Goal: Task Accomplishment & Management: Use online tool/utility

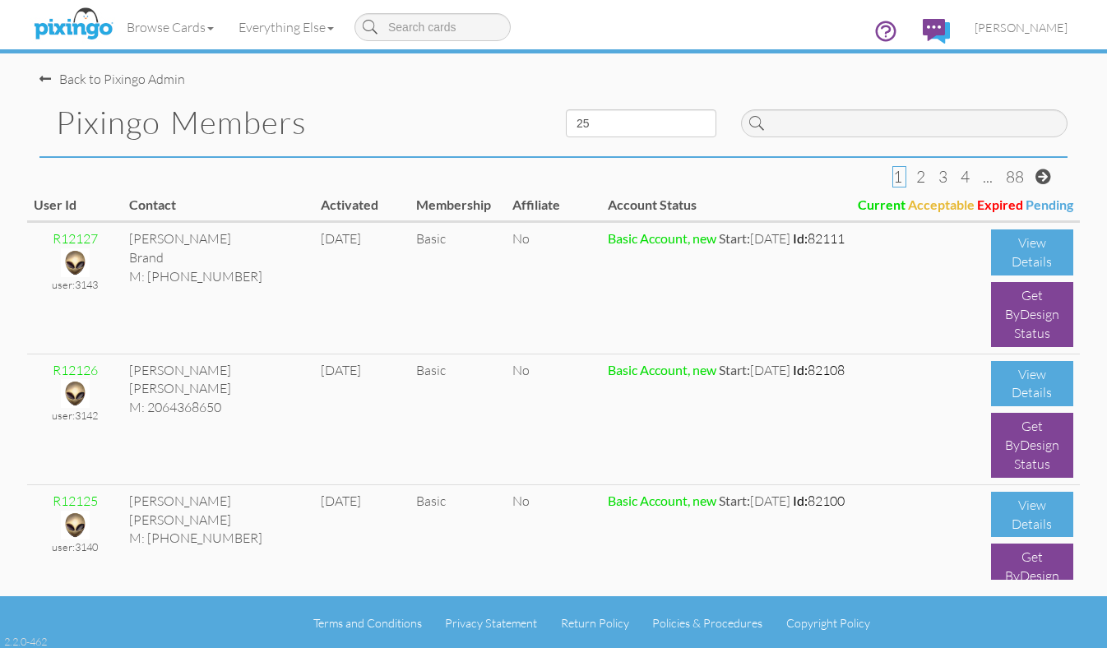
click at [442, 110] on h1 "Pixingo Members" at bounding box center [298, 122] width 485 height 35
click at [433, 89] on div "Pixingo Members" at bounding box center [290, 122] width 526 height 67
click at [1019, 34] on link "[PERSON_NAME]" at bounding box center [1021, 28] width 118 height 42
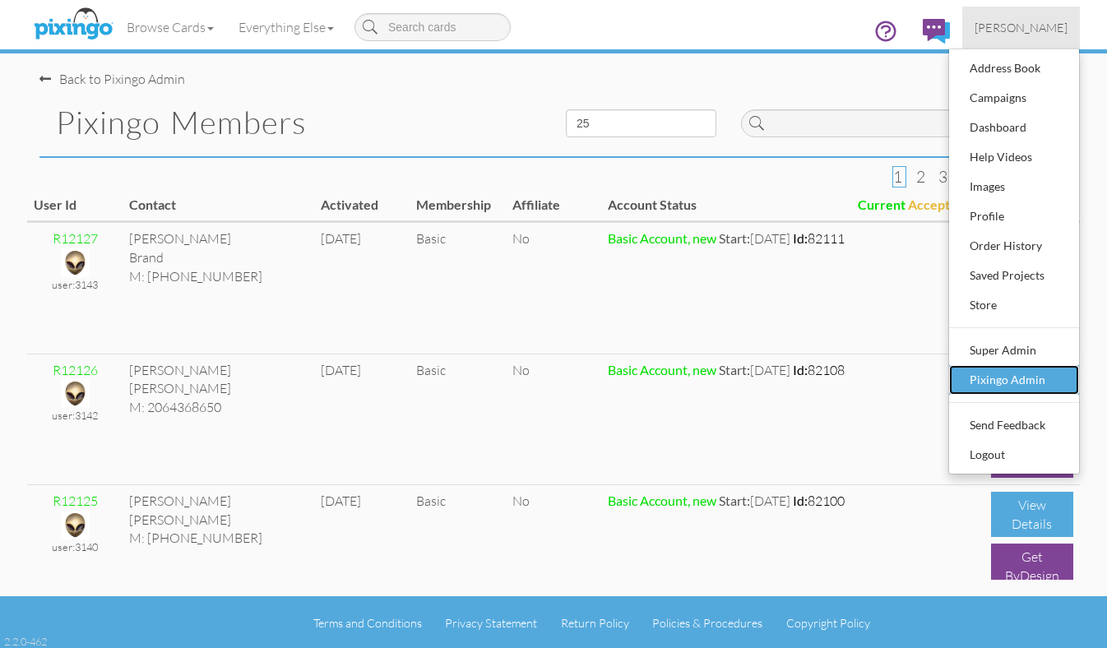
click at [984, 386] on div "Pixingo Admin" at bounding box center [1013, 380] width 97 height 25
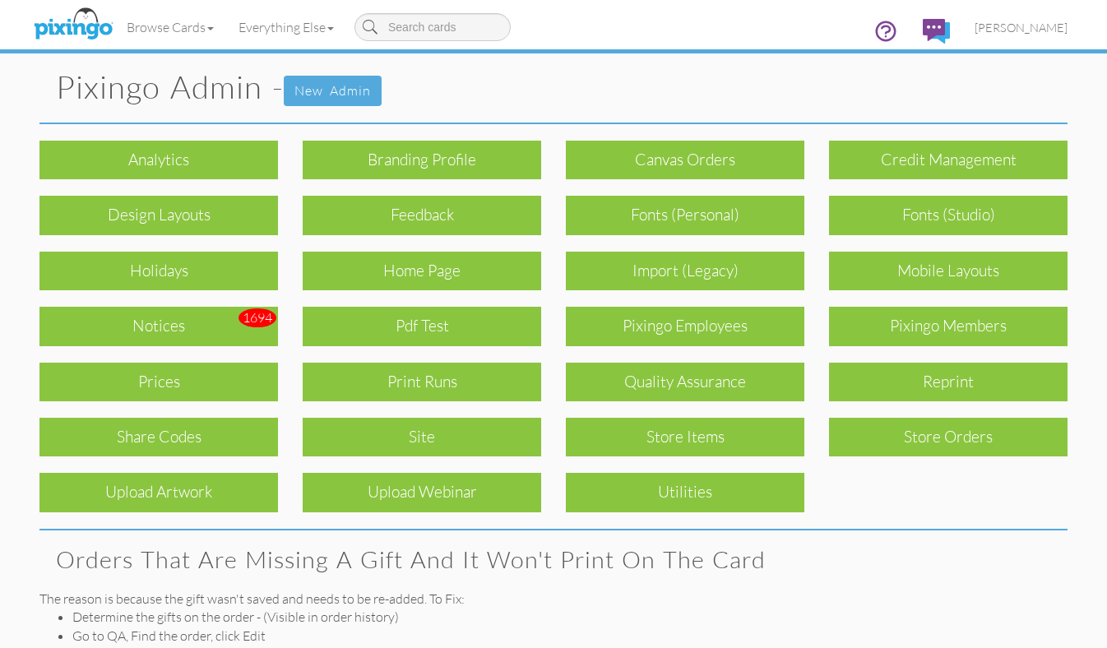
click at [714, 72] on h1 "Pixingo Admin - New admin" at bounding box center [561, 88] width 1011 height 36
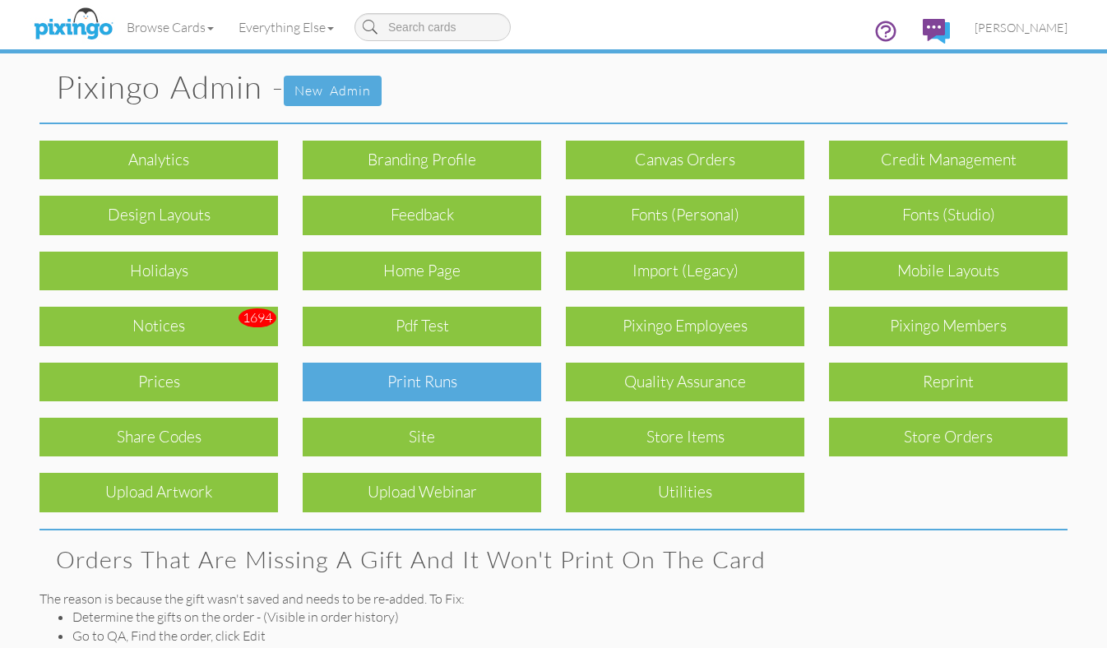
click at [454, 375] on div "Print Runs" at bounding box center [422, 382] width 238 height 39
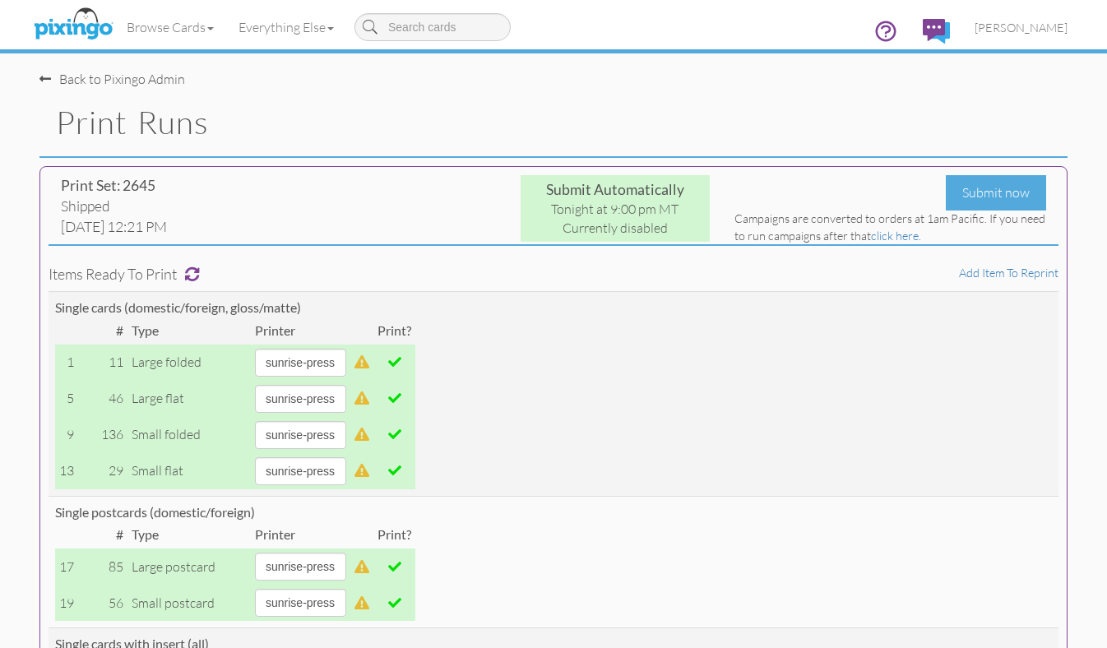
click at [543, 125] on h1 "Print Runs" at bounding box center [561, 122] width 1011 height 35
click at [409, 127] on h1 "Print Runs" at bounding box center [561, 122] width 1011 height 35
click at [1018, 26] on span "[PERSON_NAME]" at bounding box center [1020, 28] width 93 height 14
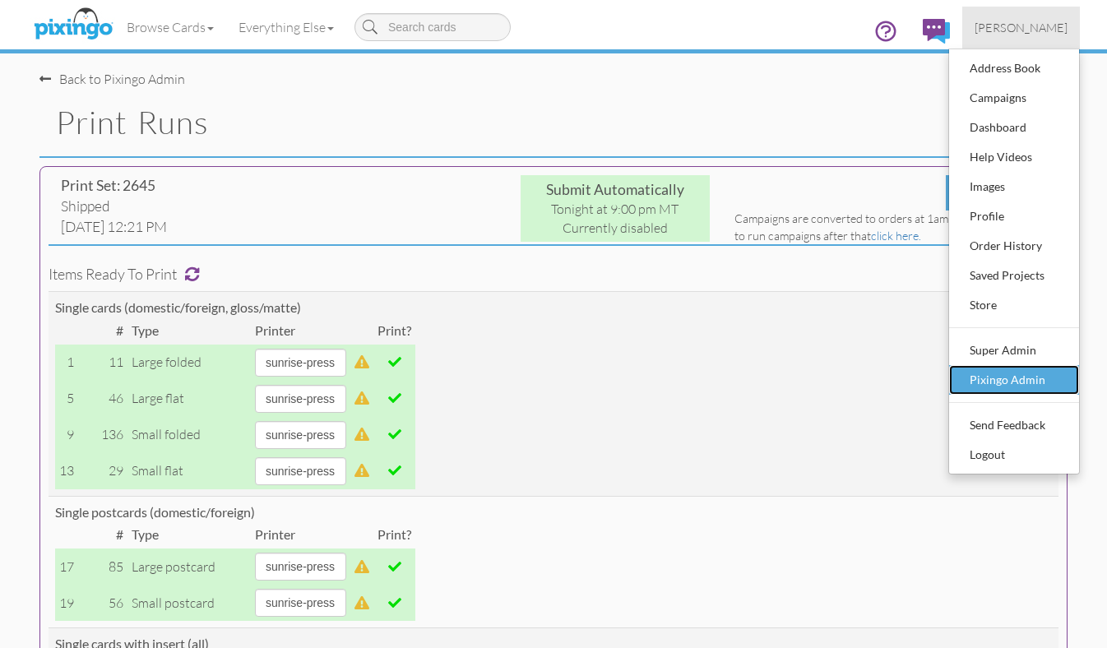
click at [1016, 383] on div "Pixingo Admin" at bounding box center [1013, 380] width 97 height 25
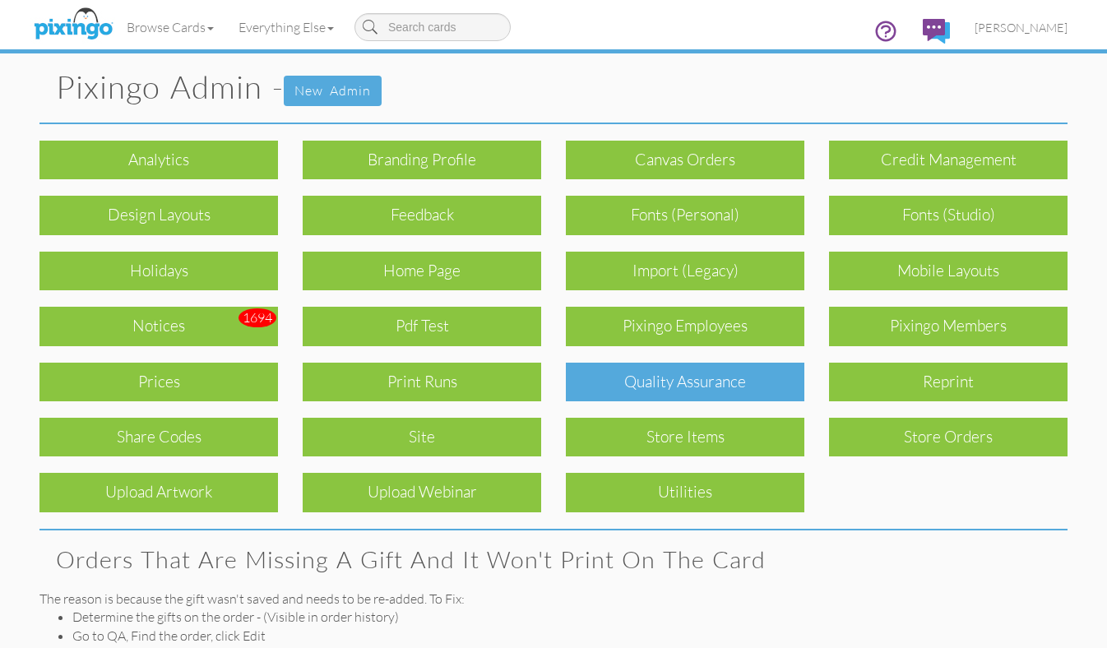
click at [648, 380] on div "Quality Assurance" at bounding box center [685, 382] width 238 height 39
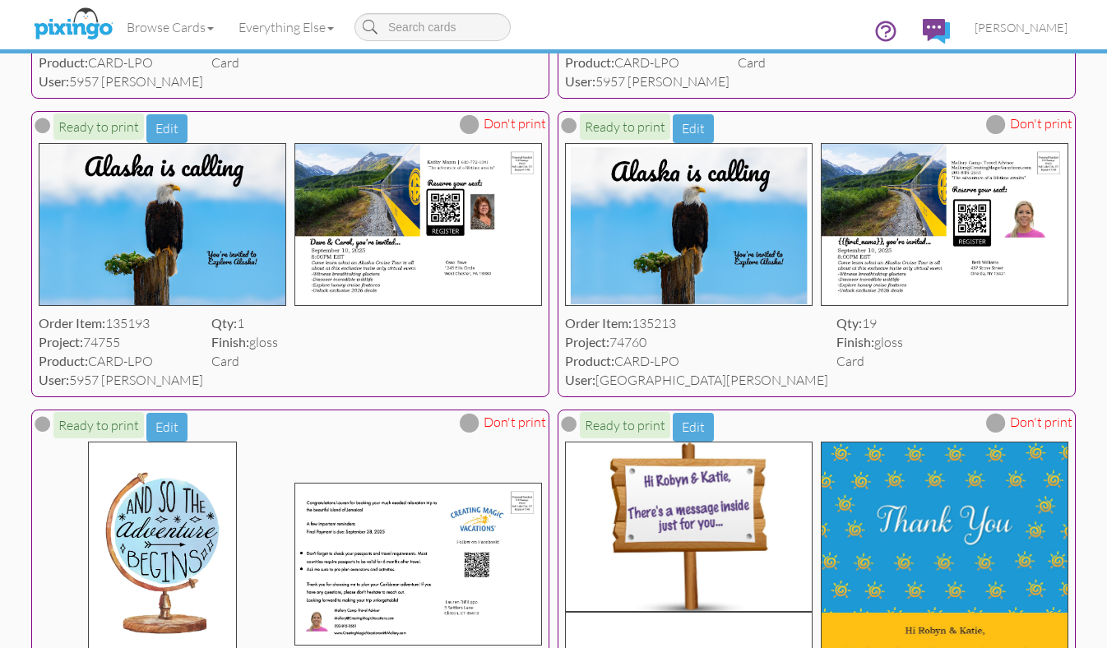
scroll to position [2843, 0]
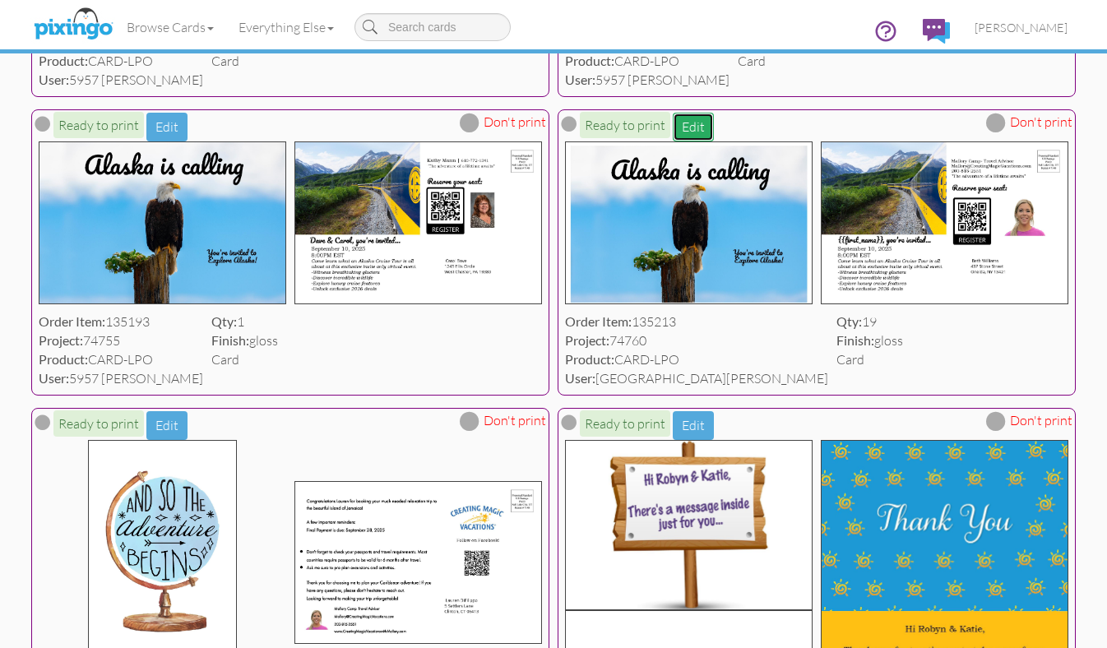
click at [689, 123] on button "Edit" at bounding box center [693, 127] width 41 height 29
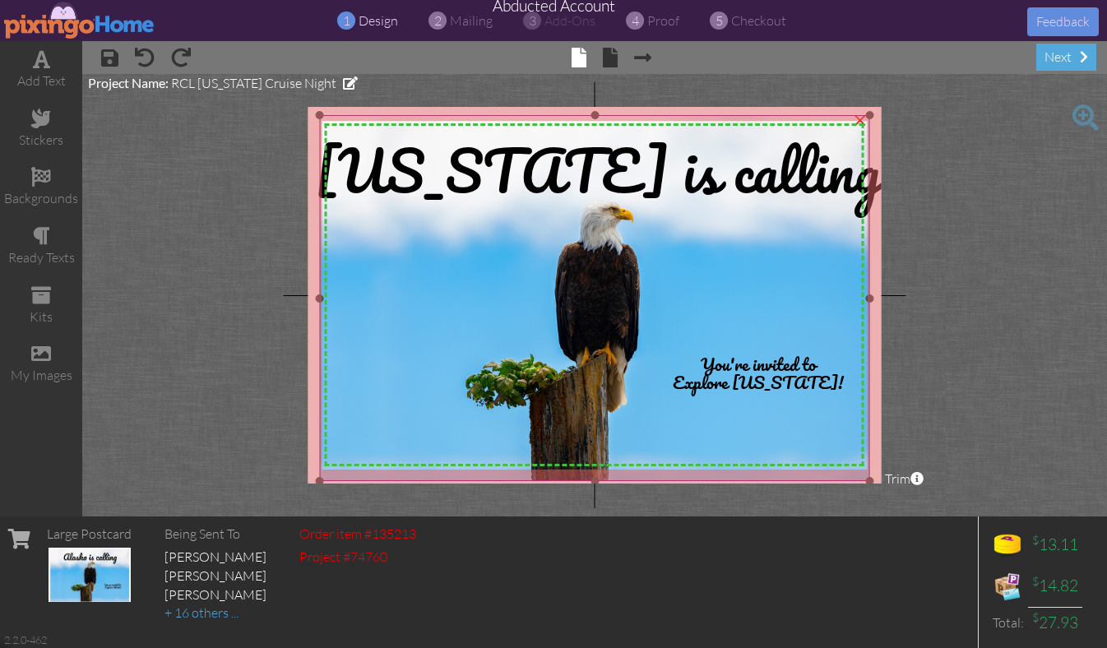
click at [394, 294] on img at bounding box center [595, 298] width 550 height 367
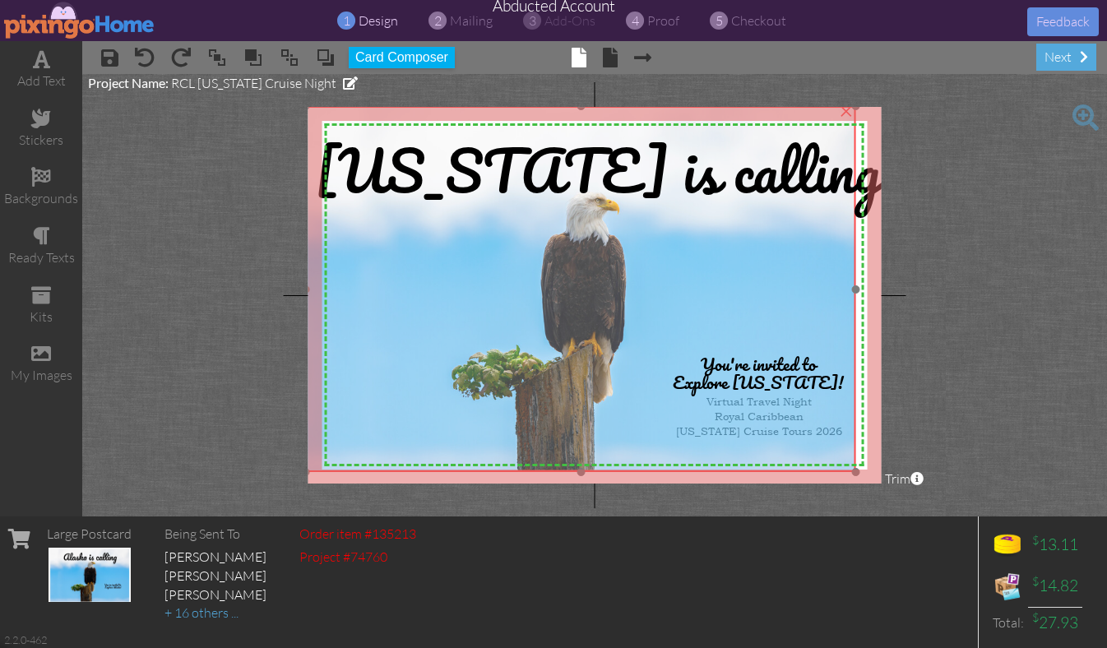
drag, startPoint x: 381, startPoint y: 297, endPoint x: 367, endPoint y: 288, distance: 16.7
click at [367, 288] on img at bounding box center [581, 289] width 550 height 367
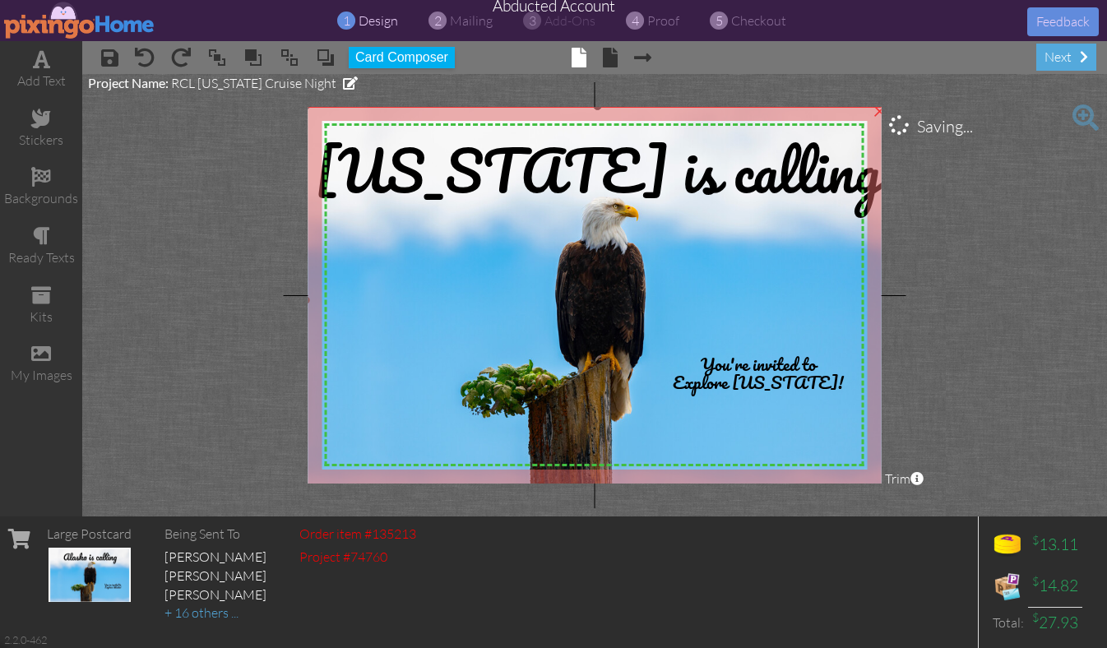
drag, startPoint x: 854, startPoint y: 470, endPoint x: 891, endPoint y: 493, distance: 42.4
click at [891, 493] on project-studio-wrapper "X X X X X X X X X X X X X X X X X X X X X X X X X X X X X X X X X X X X X X X X…" at bounding box center [594, 295] width 1025 height 442
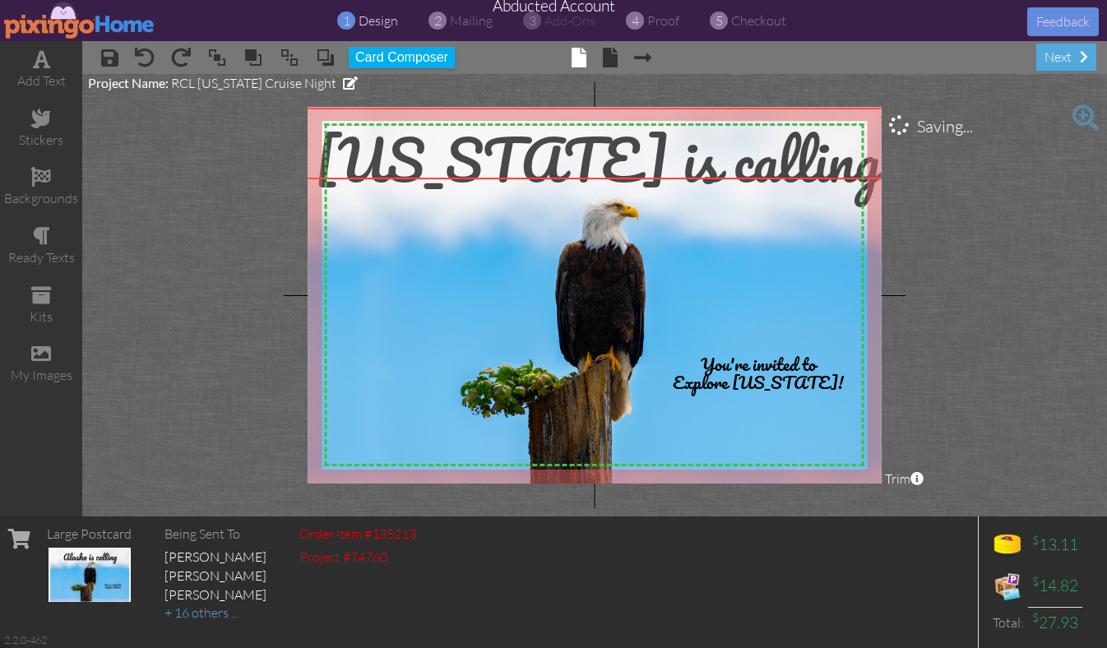
drag, startPoint x: 578, startPoint y: 169, endPoint x: 578, endPoint y: 158, distance: 10.7
click at [578, 158] on span "[US_STATE] is calling" at bounding box center [598, 159] width 566 height 95
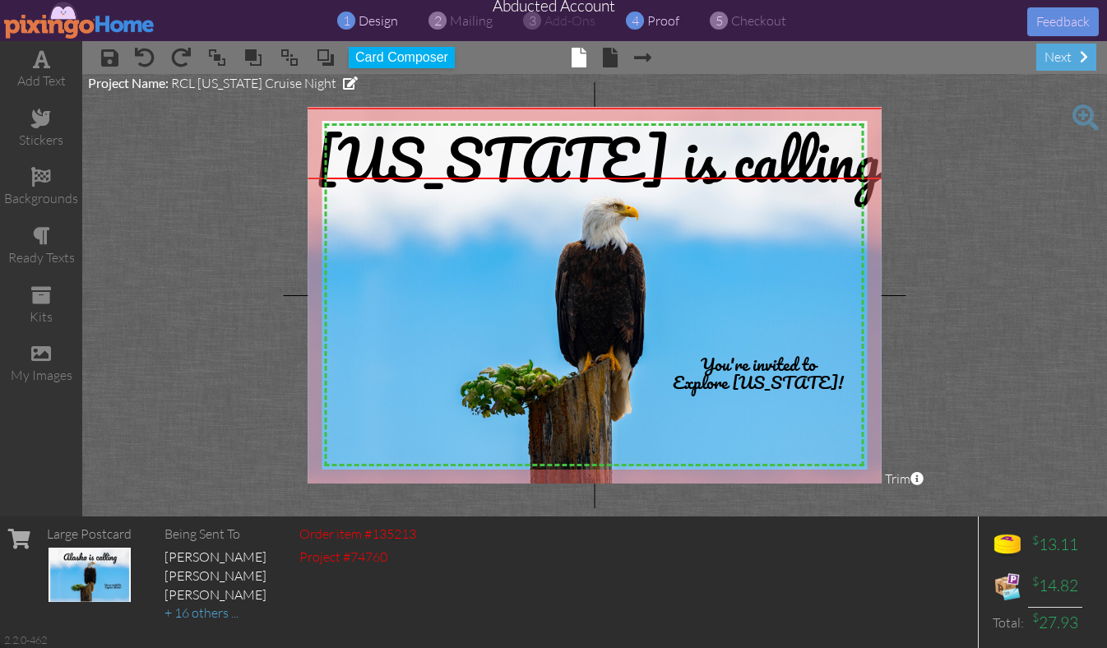
click at [659, 24] on span "proof" at bounding box center [663, 20] width 32 height 16
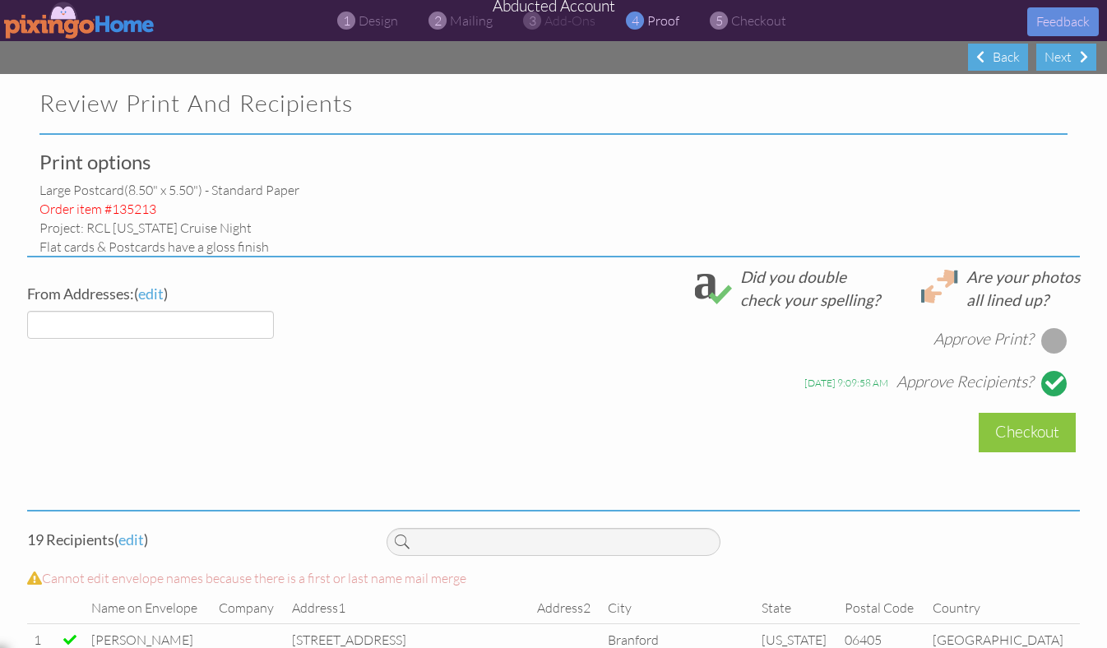
select select "object:13505"
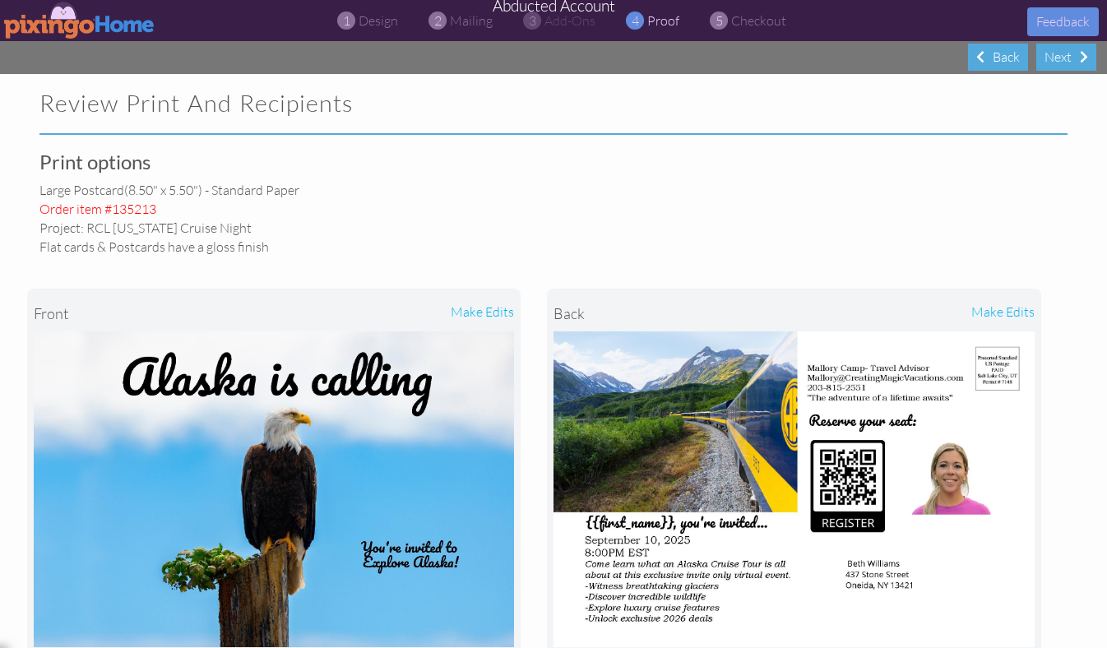
click at [65, 25] on img at bounding box center [79, 20] width 151 height 37
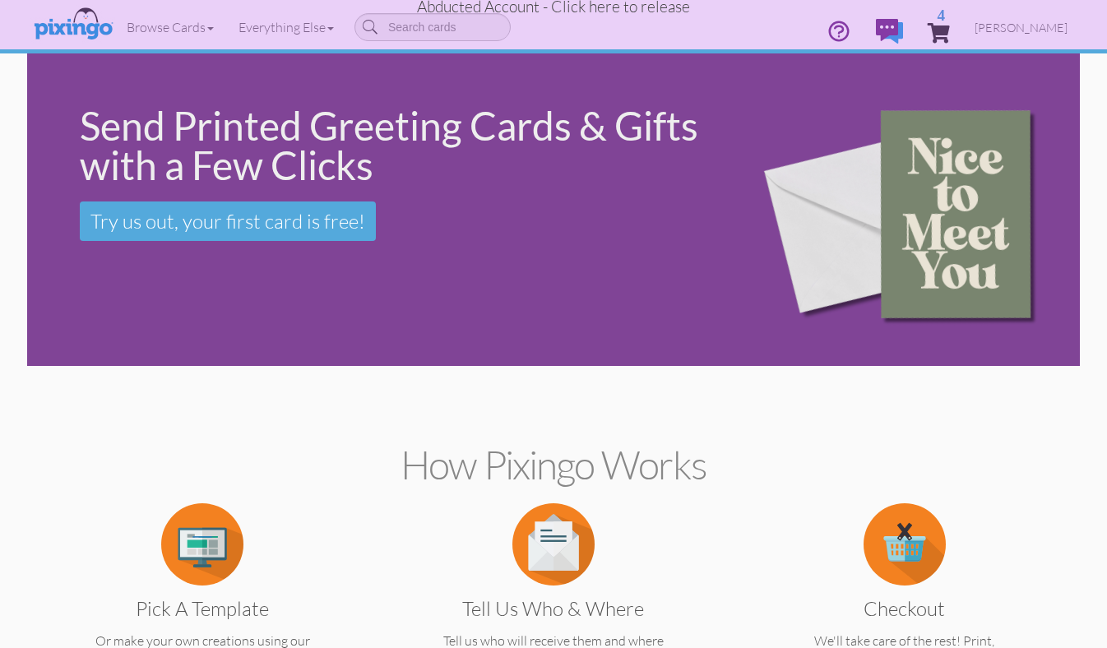
click at [639, 12] on span "Abducted Account - Click here to release" at bounding box center [553, 7] width 273 height 20
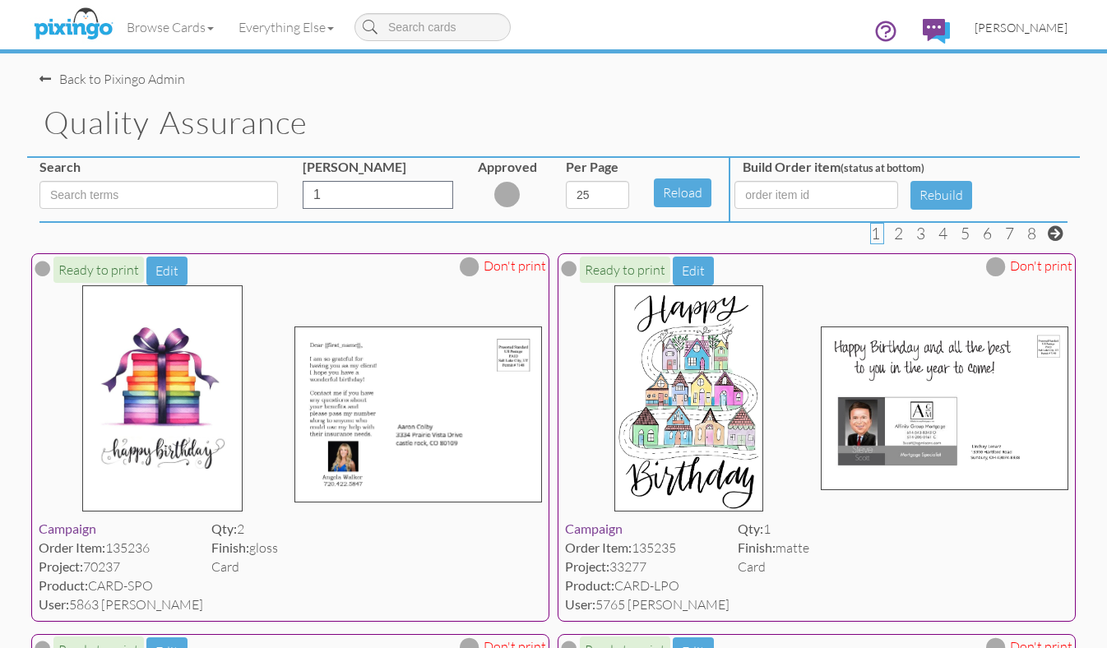
click at [1032, 30] on span "[PERSON_NAME]" at bounding box center [1020, 28] width 93 height 14
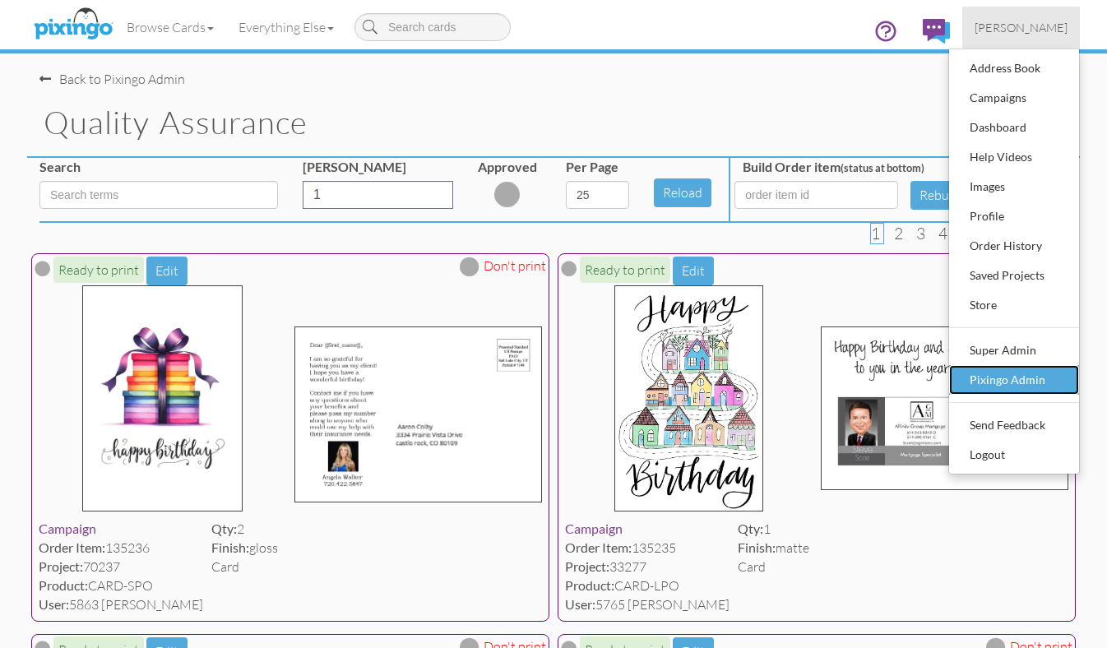
click at [1007, 378] on div "Pixingo Admin" at bounding box center [1013, 380] width 97 height 25
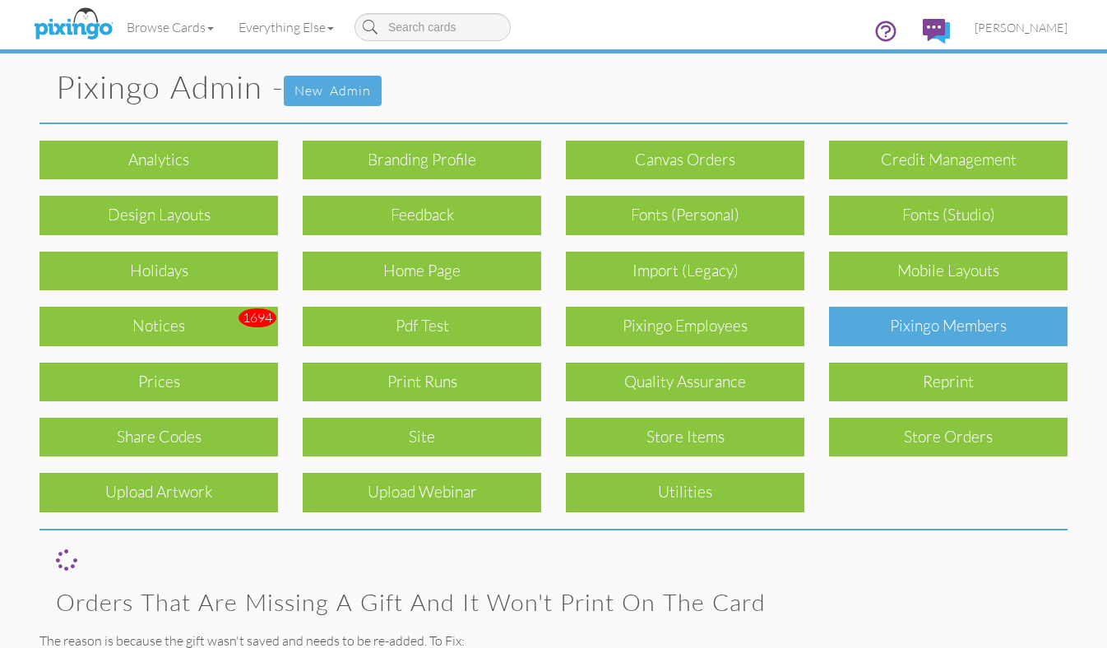
click at [955, 338] on div "Pixingo Members" at bounding box center [948, 326] width 238 height 39
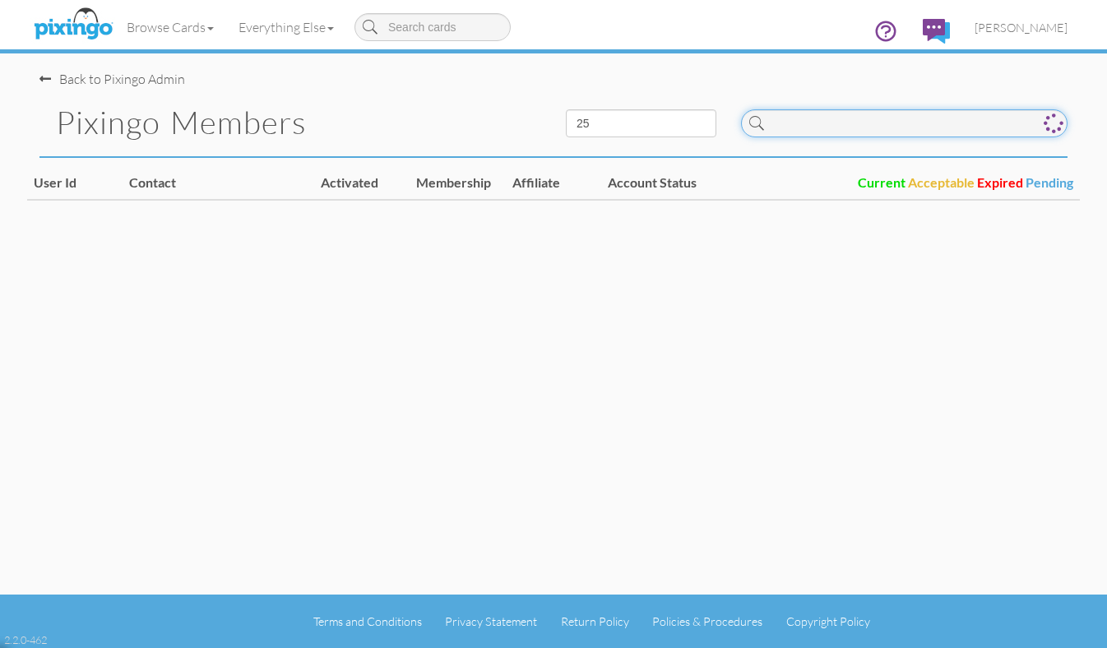
click at [812, 127] on input at bounding box center [904, 123] width 326 height 28
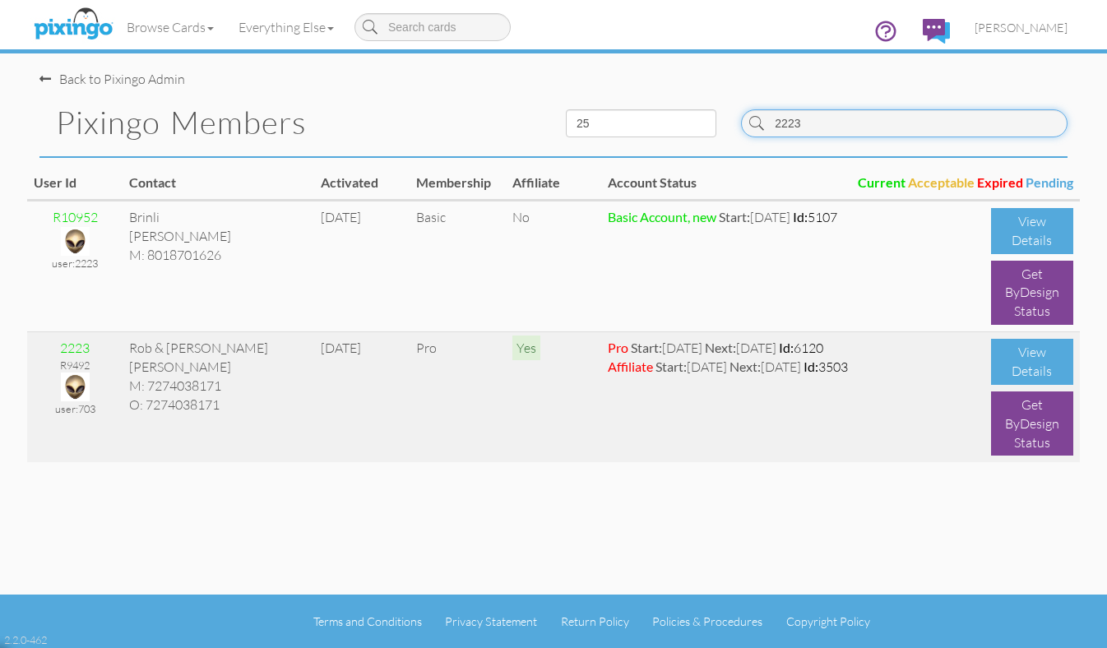
type input "2223"
click at [73, 387] on img at bounding box center [75, 386] width 29 height 29
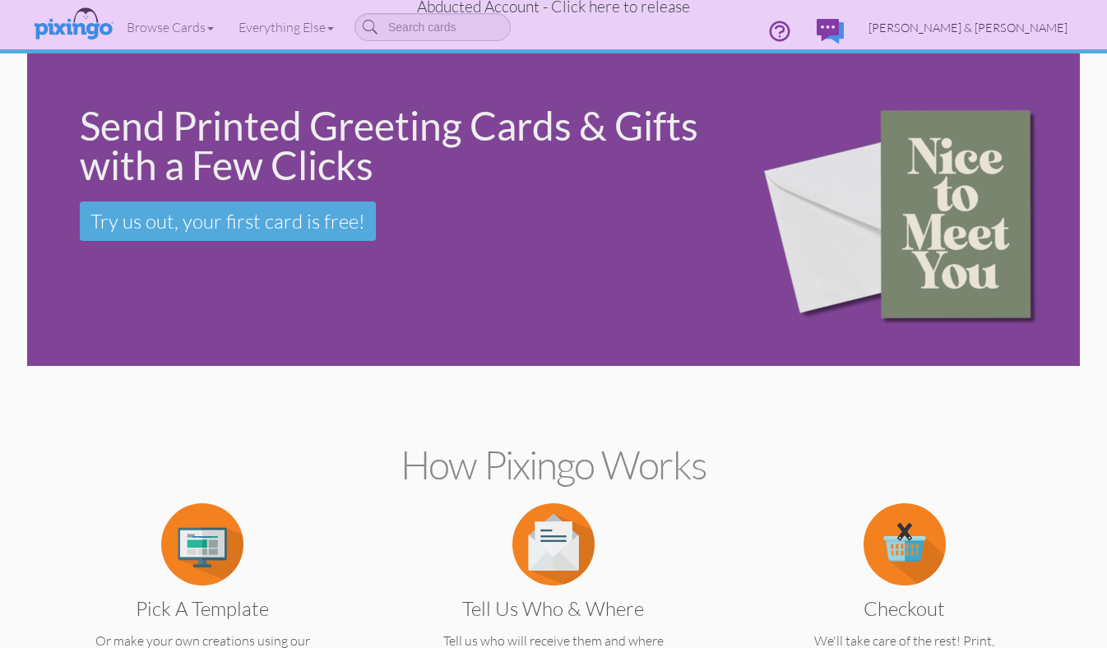
click at [984, 28] on span "[PERSON_NAME] & [PERSON_NAME]" at bounding box center [967, 28] width 199 height 14
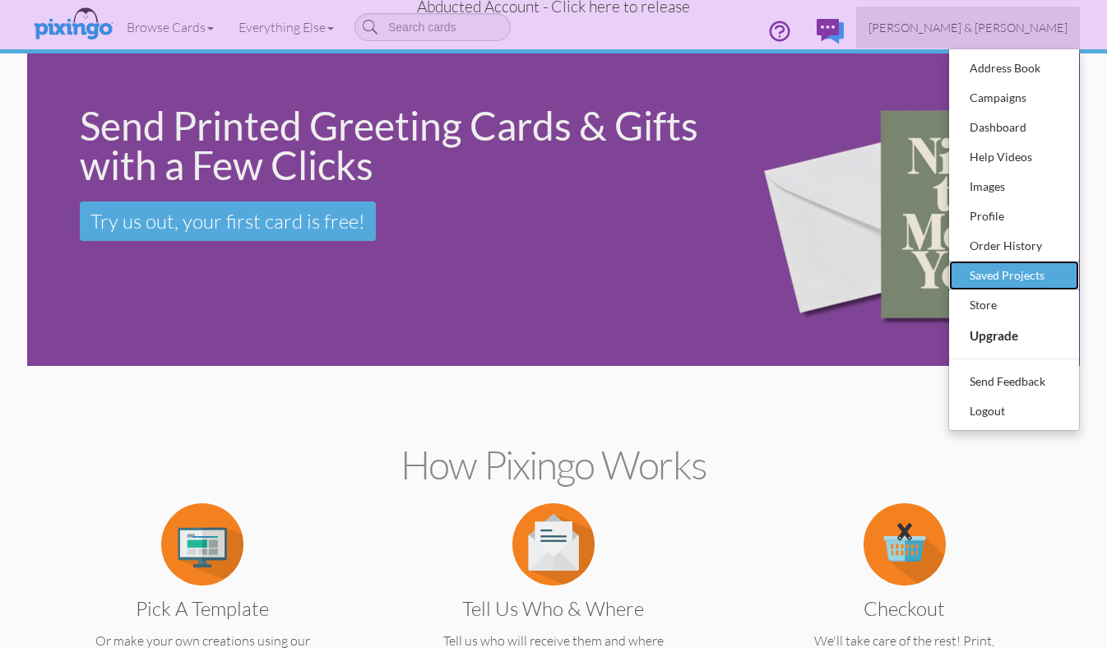
click at [1012, 269] on div "Saved Projects" at bounding box center [1013, 275] width 97 height 25
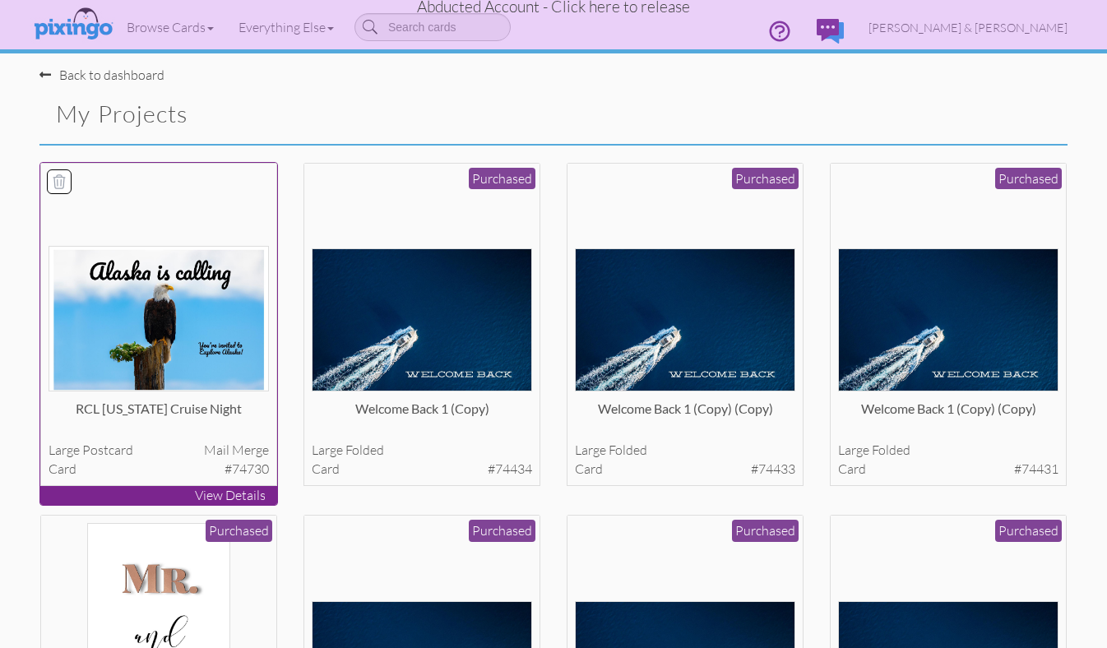
click at [174, 345] on img at bounding box center [159, 319] width 221 height 146
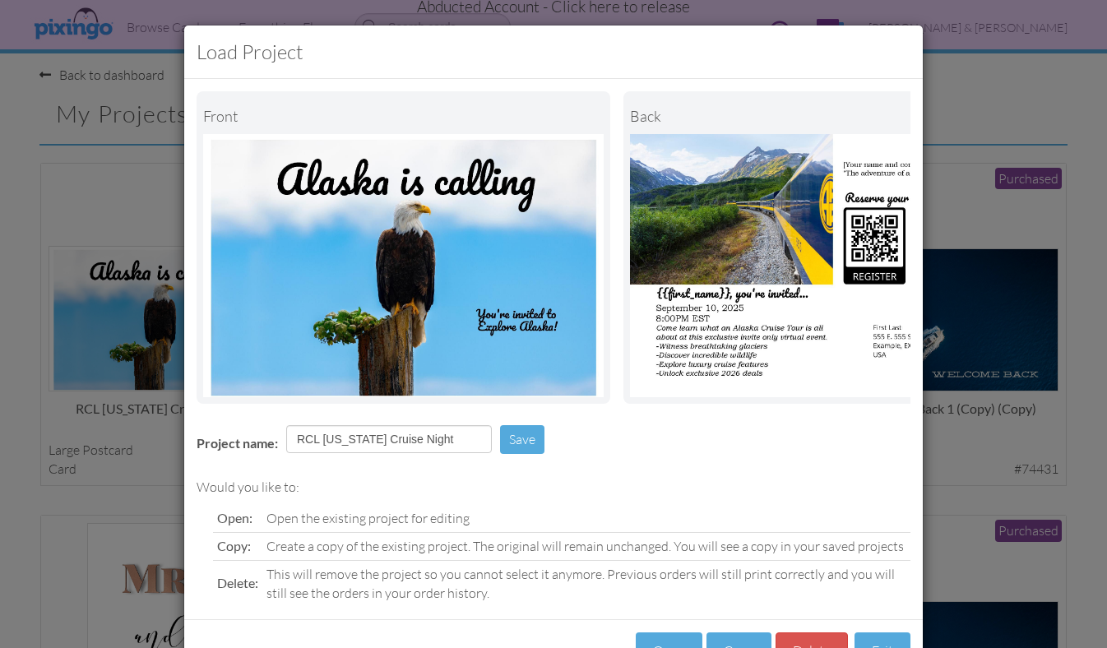
scroll to position [58, 0]
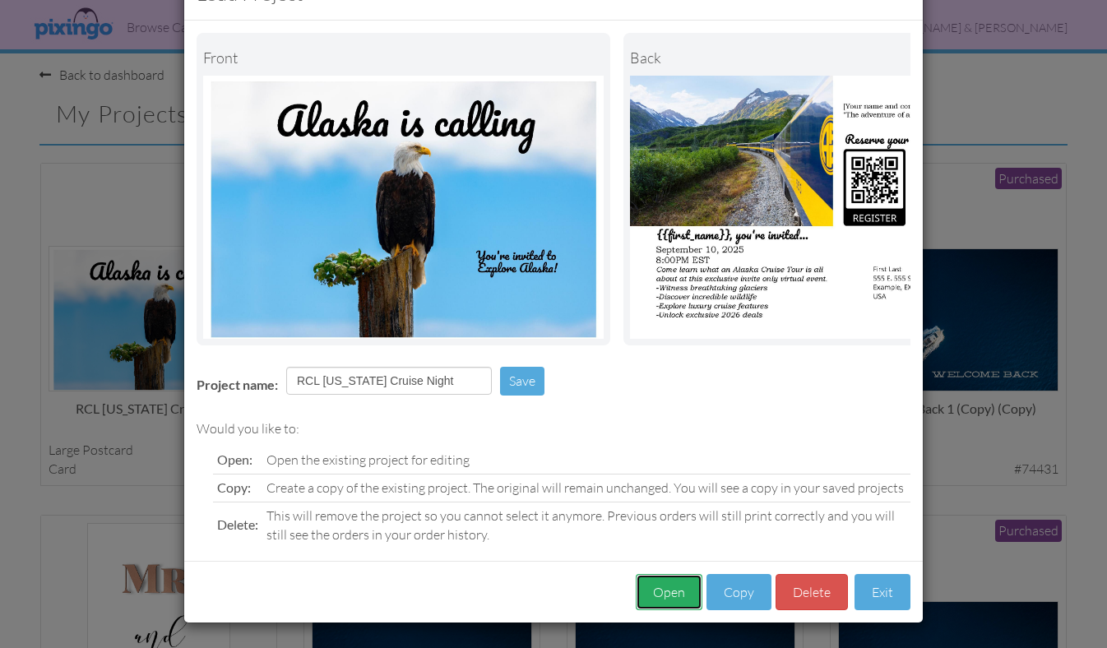
click at [646, 595] on button "Open" at bounding box center [669, 592] width 67 height 37
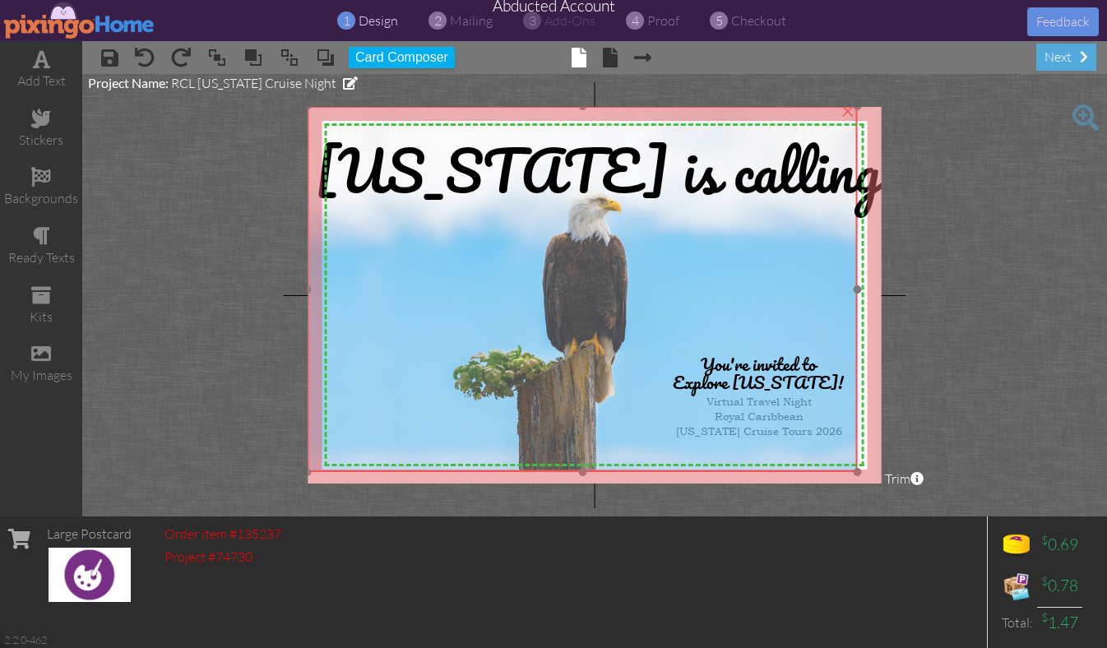
drag, startPoint x: 380, startPoint y: 285, endPoint x: 368, endPoint y: 276, distance: 15.3
click at [368, 276] on img at bounding box center [583, 289] width 550 height 367
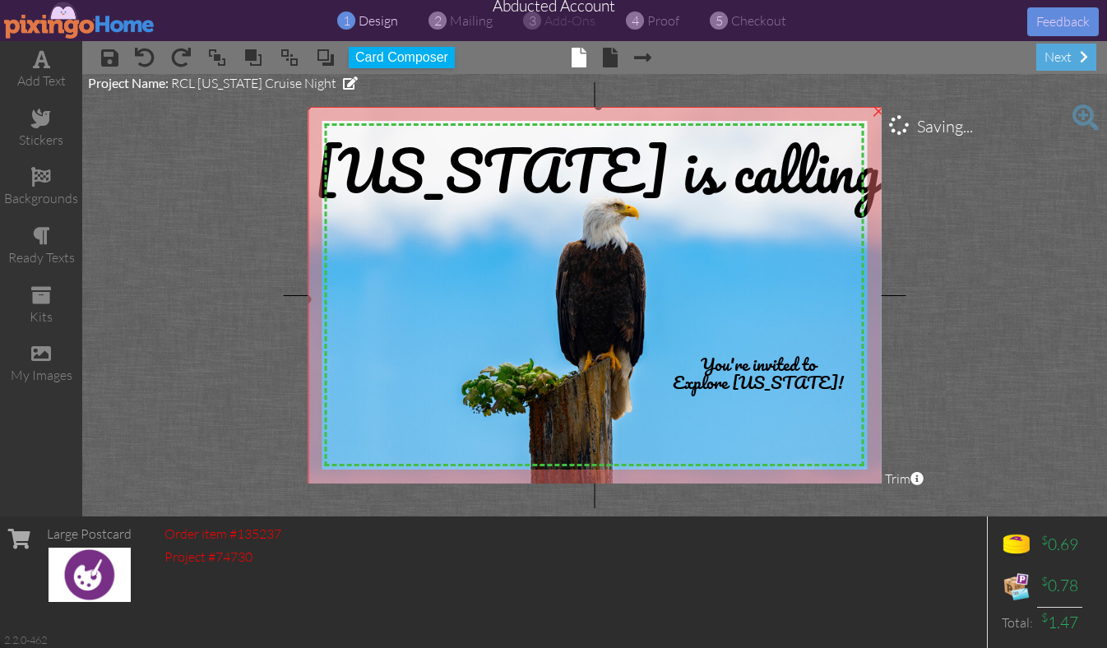
drag, startPoint x: 855, startPoint y: 473, endPoint x: 883, endPoint y: 493, distance: 34.7
click at [883, 493] on project-studio-wrapper "X X X X X X X X X X X X X X X X X X X X X X X X X X X X X X X X X X X X X X X X…" at bounding box center [594, 295] width 1025 height 442
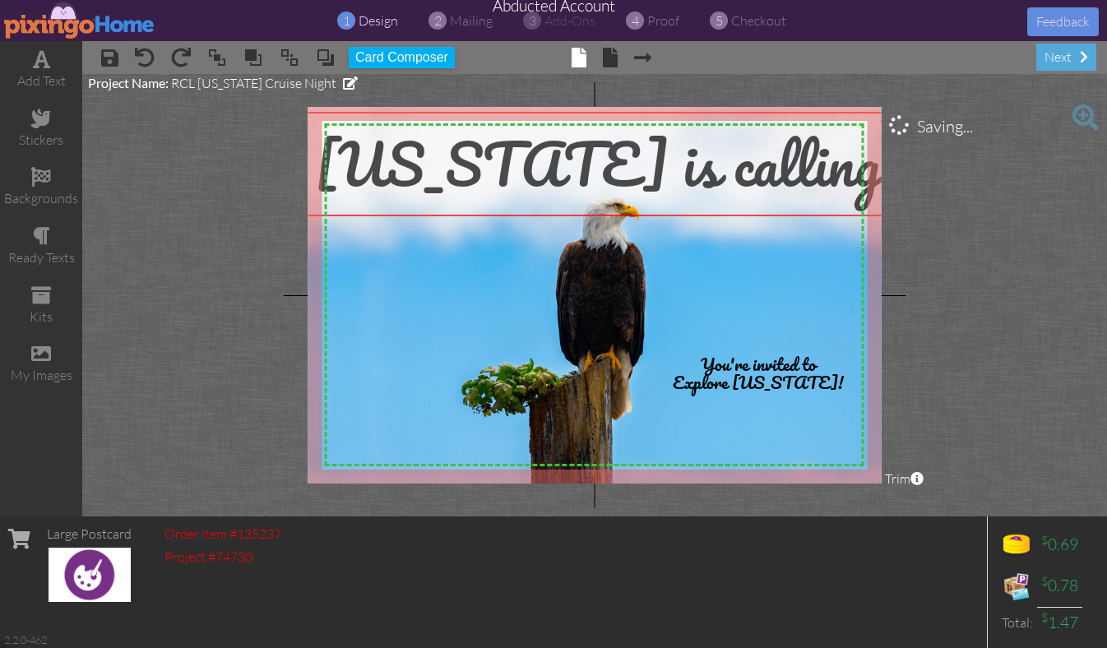
click at [595, 160] on span "[US_STATE] is calling" at bounding box center [598, 163] width 566 height 95
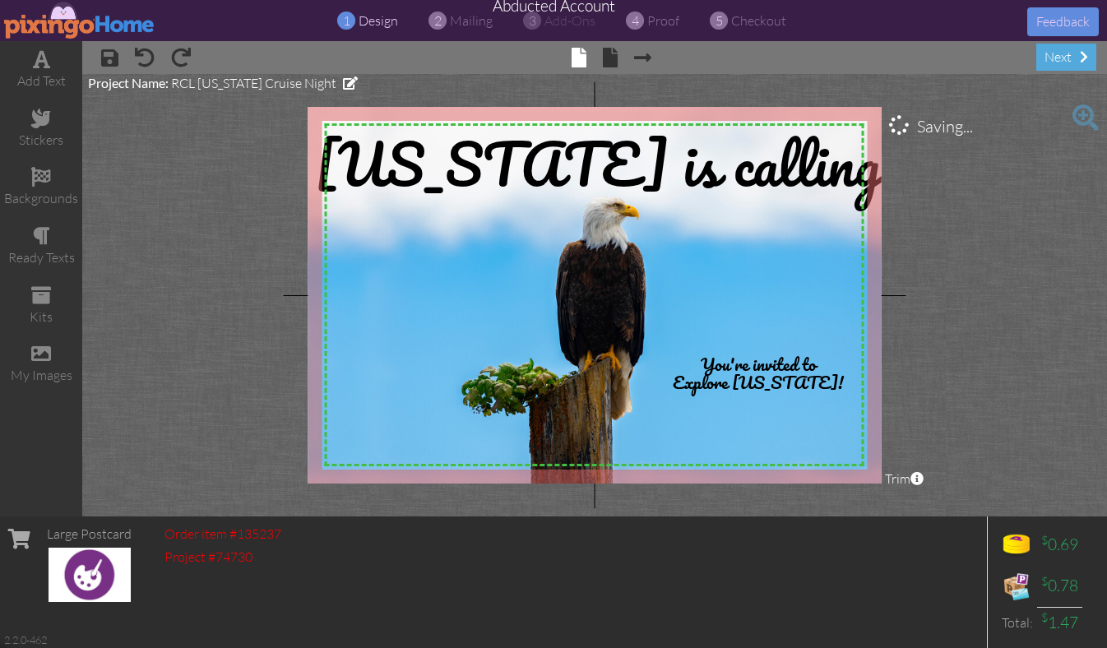
click at [932, 246] on project-studio-wrapper "X X X X X X X X X X X X X X X X X X X X X X X X X X X X X X X X X X X X X X X X…" at bounding box center [594, 295] width 1025 height 442
click at [611, 59] on span at bounding box center [610, 58] width 15 height 20
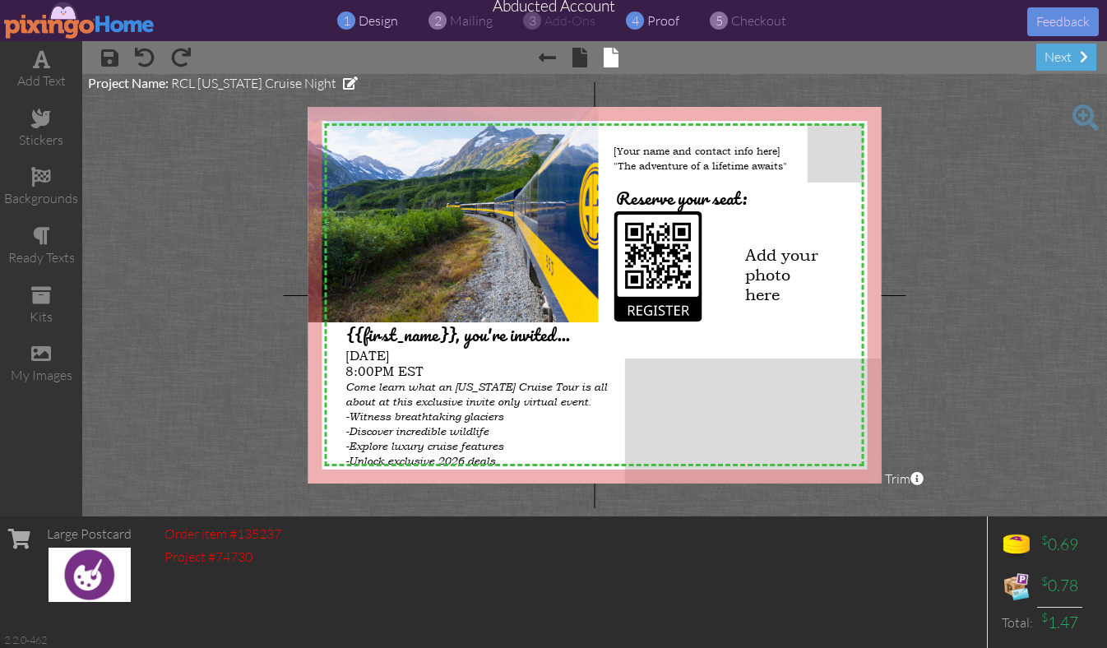
click at [655, 21] on span "proof" at bounding box center [663, 20] width 32 height 16
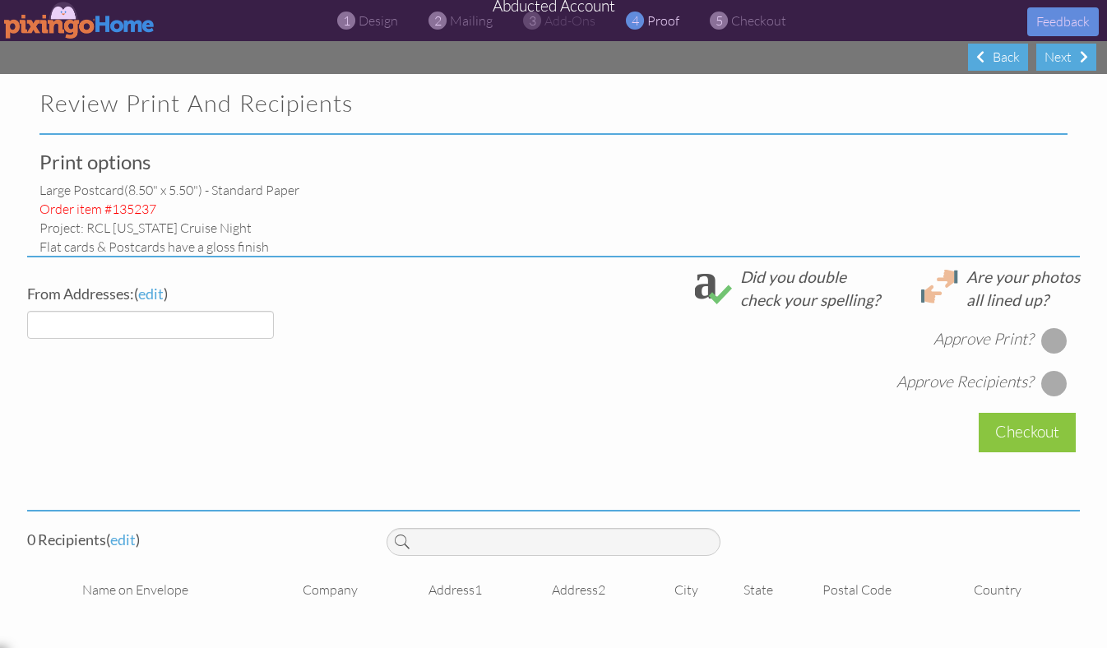
select select "object:16602"
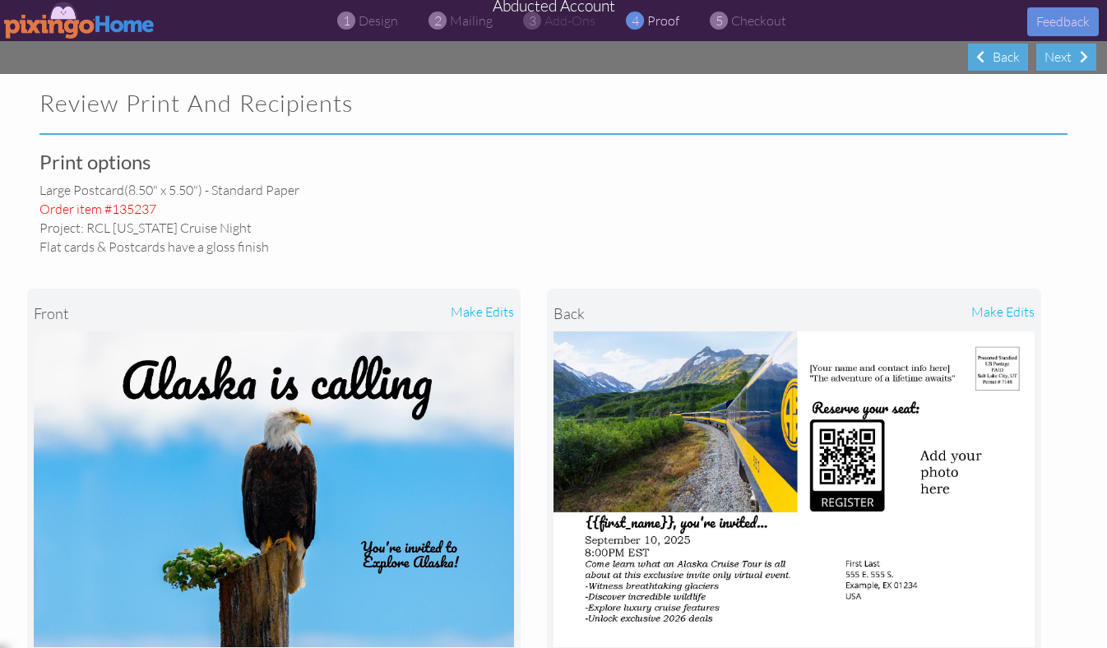
click at [65, 21] on img at bounding box center [79, 20] width 151 height 37
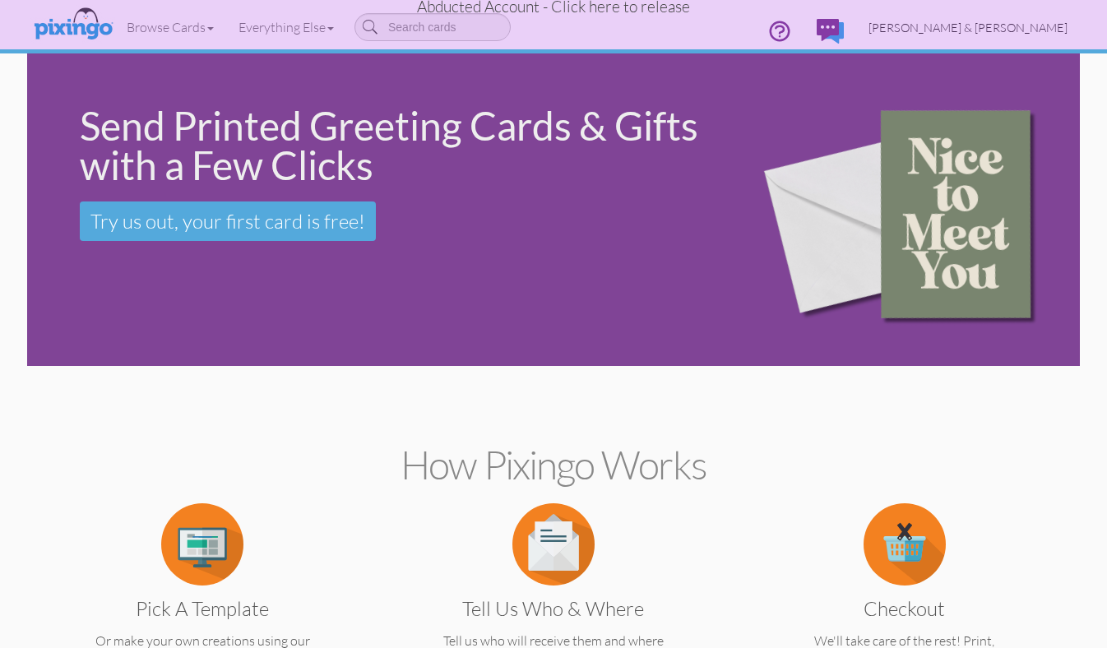
click at [988, 23] on span "[PERSON_NAME] & [PERSON_NAME]" at bounding box center [967, 28] width 199 height 14
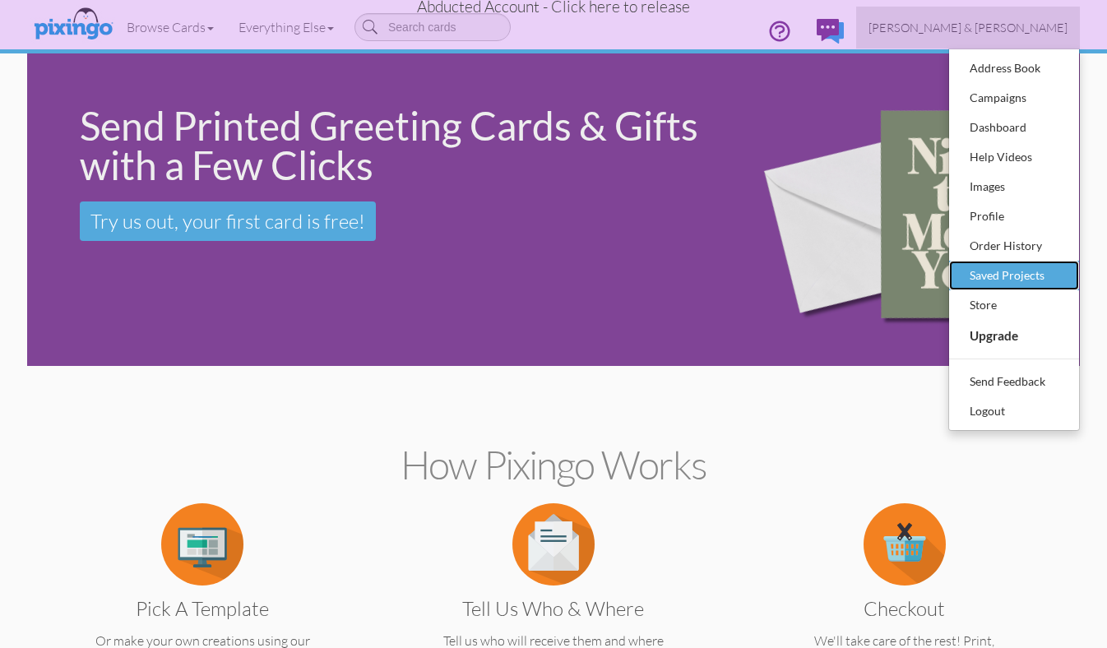
click at [983, 282] on div "Saved Projects" at bounding box center [1013, 275] width 97 height 25
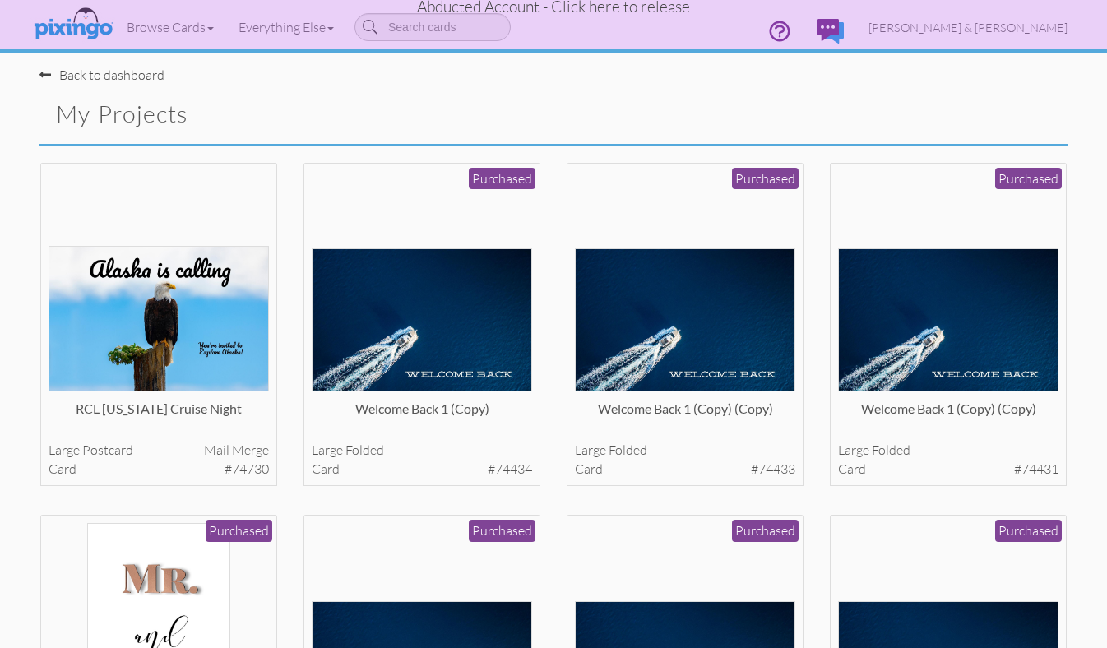
click at [632, 10] on span "Abducted Account - Click here to release" at bounding box center [553, 7] width 273 height 20
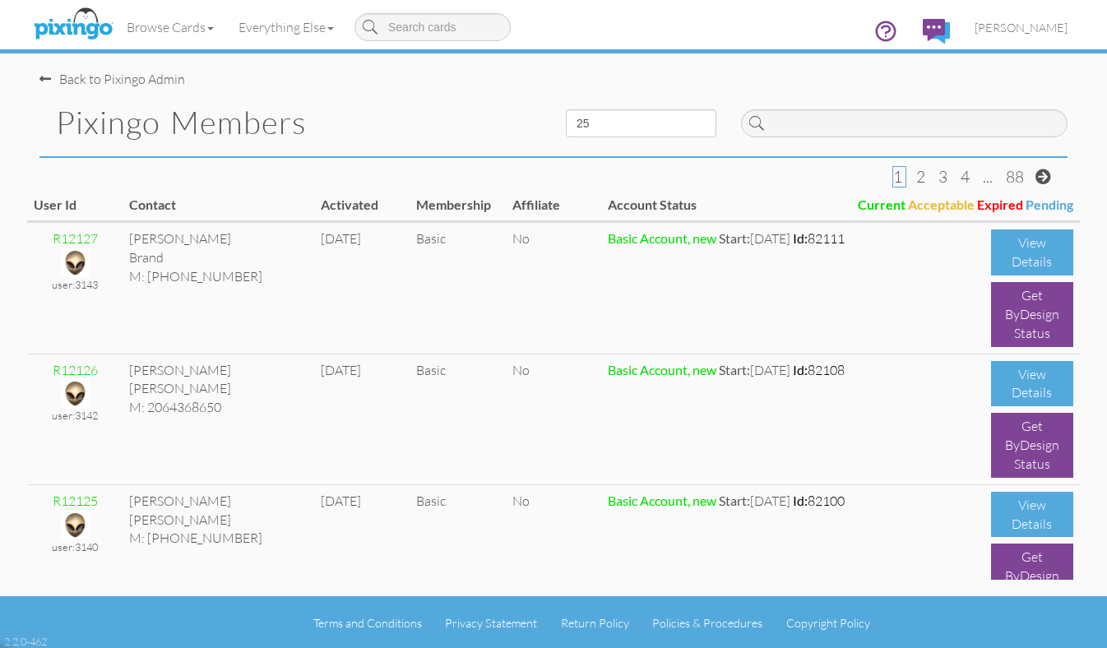
click at [434, 100] on div "Pixingo Members" at bounding box center [290, 122] width 526 height 67
click at [451, 98] on div "Pixingo Members" at bounding box center [290, 122] width 526 height 67
click at [450, 99] on div "Pixingo Members" at bounding box center [290, 122] width 526 height 67
